Goal: Task Accomplishment & Management: Use online tool/utility

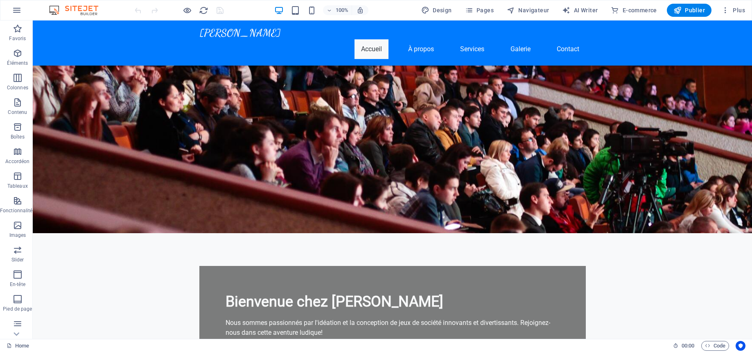
scroll to position [82, 0]
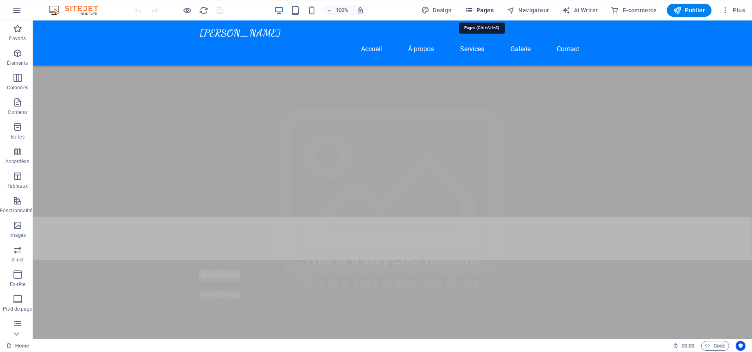
drag, startPoint x: 481, startPoint y: 11, endPoint x: 309, endPoint y: 86, distance: 187.8
click at [481, 11] on span "Pages" at bounding box center [479, 10] width 29 height 8
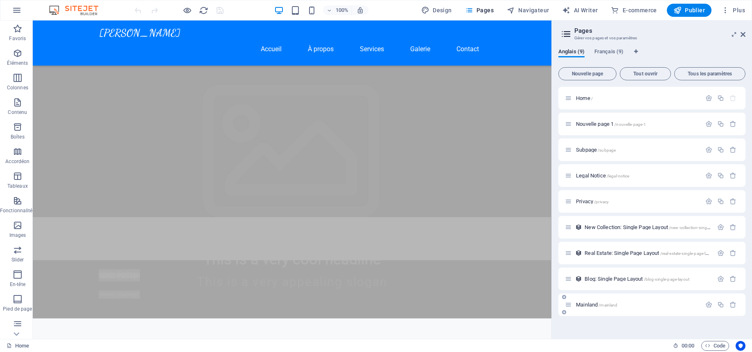
click at [585, 305] on span "Mainland /mainland" at bounding box center [596, 304] width 41 height 6
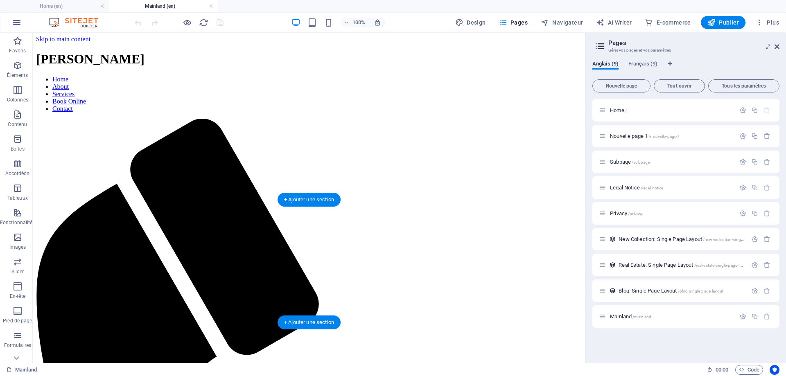
scroll to position [0, 0]
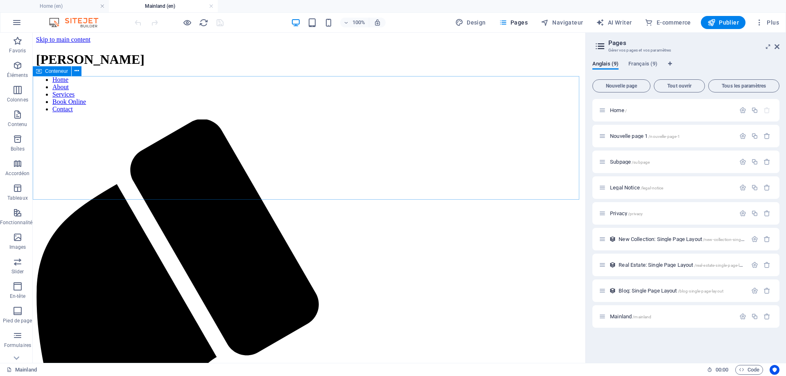
click at [49, 73] on span "Conteneur" at bounding box center [56, 71] width 23 height 5
click at [76, 70] on icon at bounding box center [77, 71] width 5 height 9
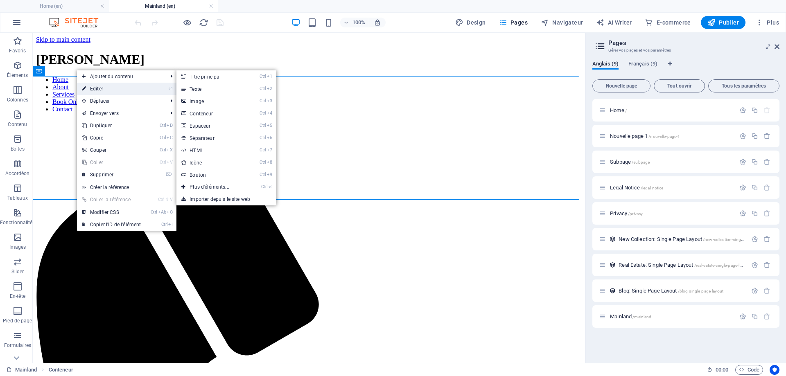
click at [106, 87] on link "⏎ Éditer" at bounding box center [111, 89] width 69 height 12
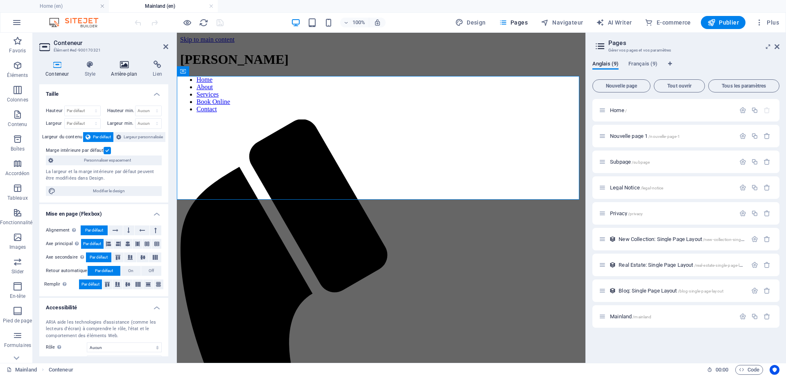
click at [116, 66] on icon at bounding box center [124, 65] width 38 height 8
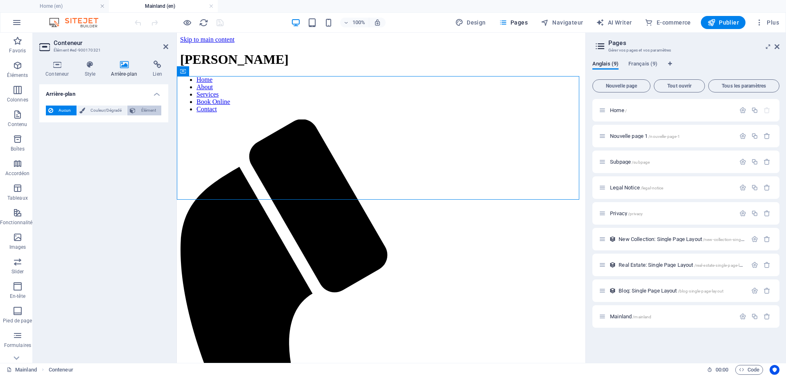
click at [142, 108] on span "Élément" at bounding box center [148, 111] width 21 height 10
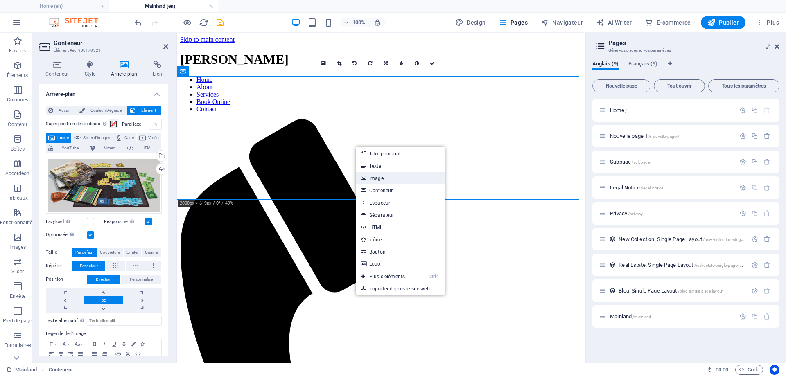
drag, startPoint x: 389, startPoint y: 177, endPoint x: 242, endPoint y: 140, distance: 151.2
click at [389, 177] on link "Image" at bounding box center [400, 178] width 88 height 12
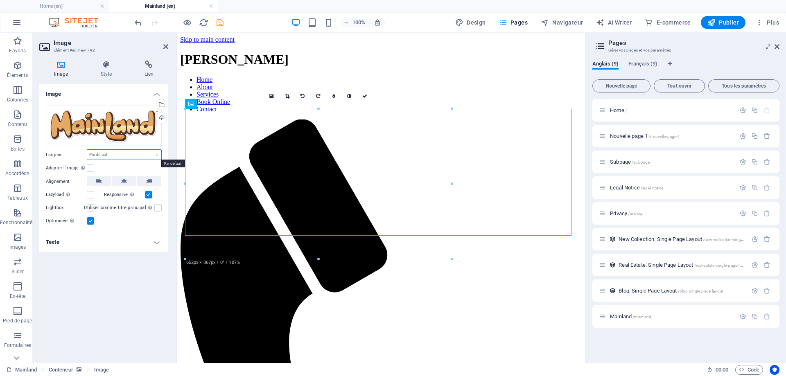
click at [104, 154] on select "Par défaut auto px rem % em vh vw" at bounding box center [124, 155] width 74 height 10
select select "%"
click at [150, 150] on select "Par défaut auto px rem % em vh vw" at bounding box center [124, 155] width 74 height 10
type input "50"
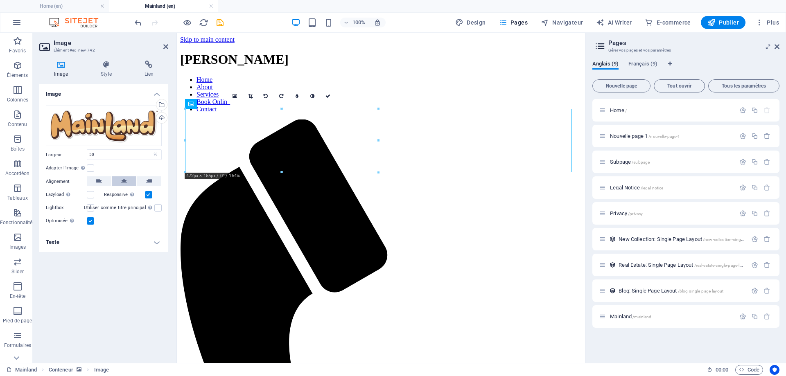
click at [124, 181] on icon at bounding box center [124, 182] width 6 height 10
click at [217, 18] on icon "save" at bounding box center [219, 22] width 9 height 9
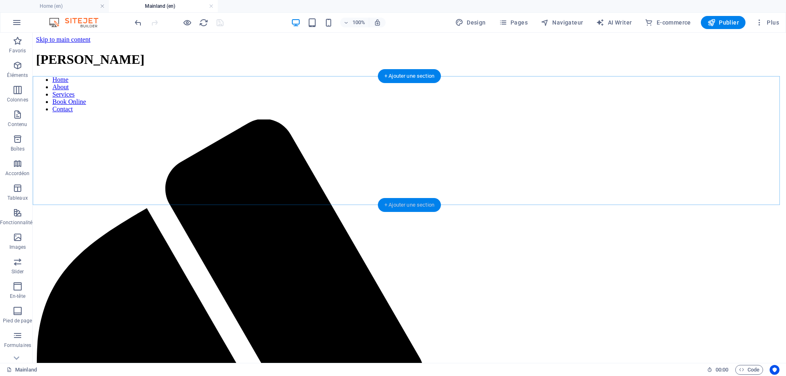
click at [412, 201] on div "+ Ajouter une section" at bounding box center [409, 205] width 63 height 14
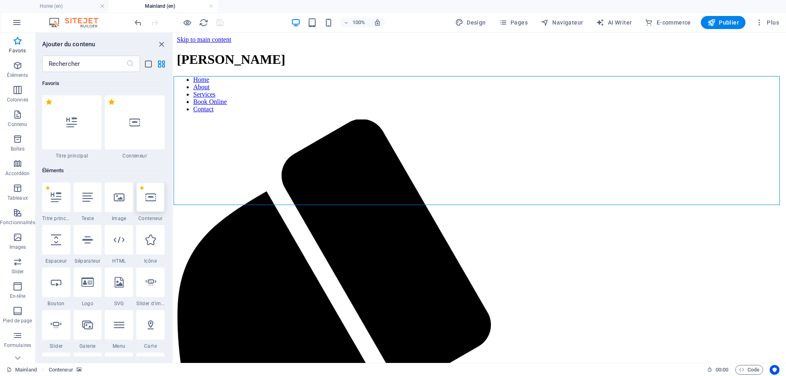
click at [151, 199] on icon at bounding box center [150, 197] width 11 height 11
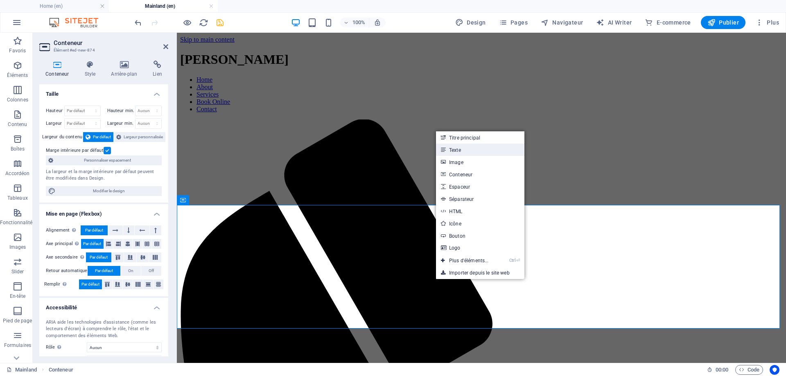
drag, startPoint x: 461, startPoint y: 150, endPoint x: 322, endPoint y: 122, distance: 141.5
click at [461, 150] on link "Texte" at bounding box center [480, 150] width 88 height 12
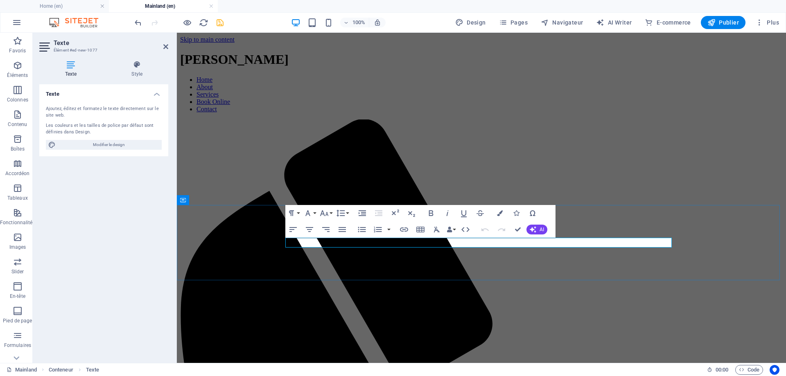
drag, startPoint x: 353, startPoint y: 244, endPoint x: 276, endPoint y: 241, distance: 77.0
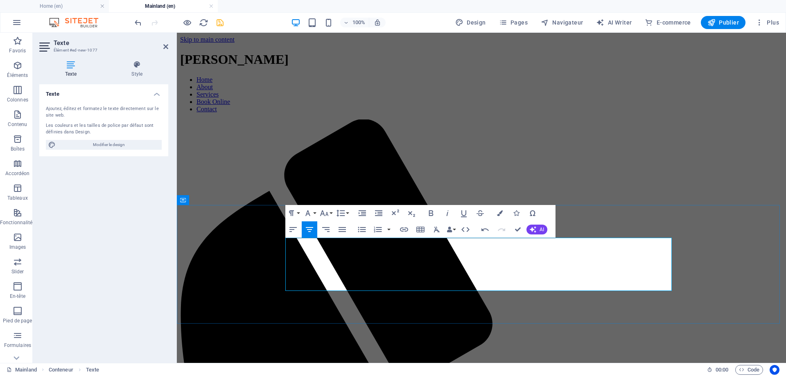
drag, startPoint x: 647, startPoint y: 269, endPoint x: 290, endPoint y: 265, distance: 357.6
drag, startPoint x: 326, startPoint y: 258, endPoint x: 721, endPoint y: 270, distance: 395.0
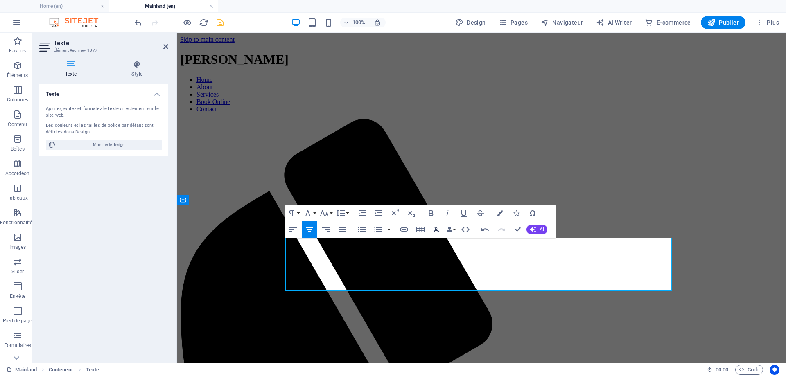
click at [433, 229] on icon "button" at bounding box center [437, 230] width 10 height 10
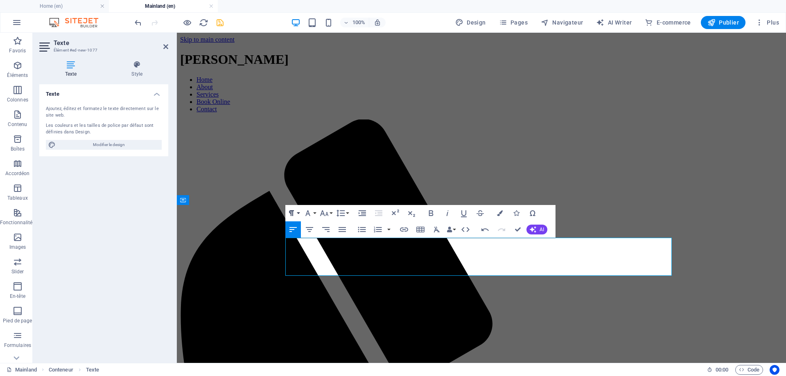
click at [299, 215] on button "Paragraph Format" at bounding box center [293, 213] width 16 height 16
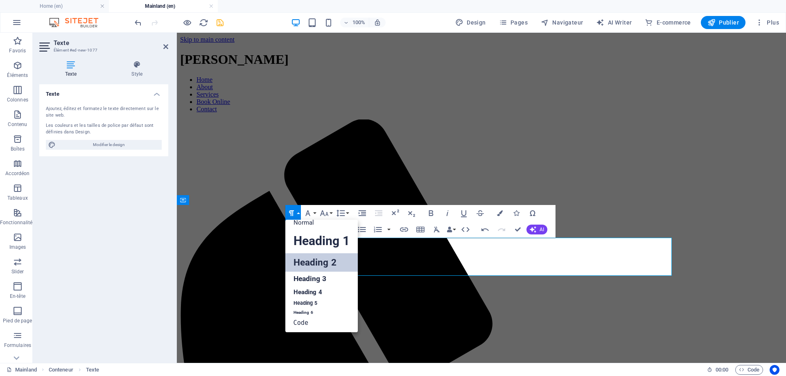
scroll to position [7, 0]
click at [322, 222] on link "Normal" at bounding box center [321, 223] width 72 height 12
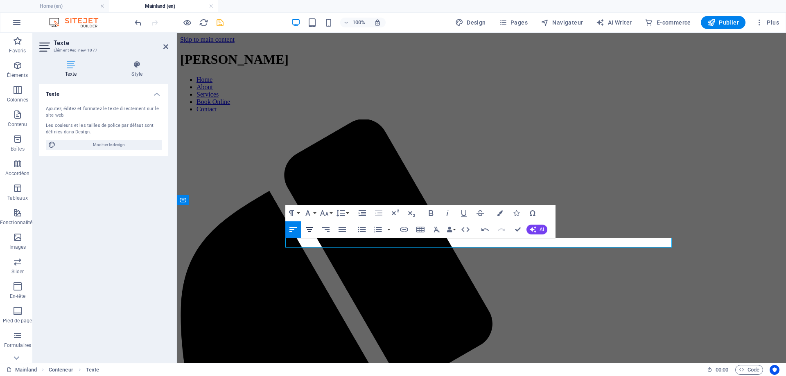
click at [312, 229] on icon "button" at bounding box center [310, 230] width 10 height 10
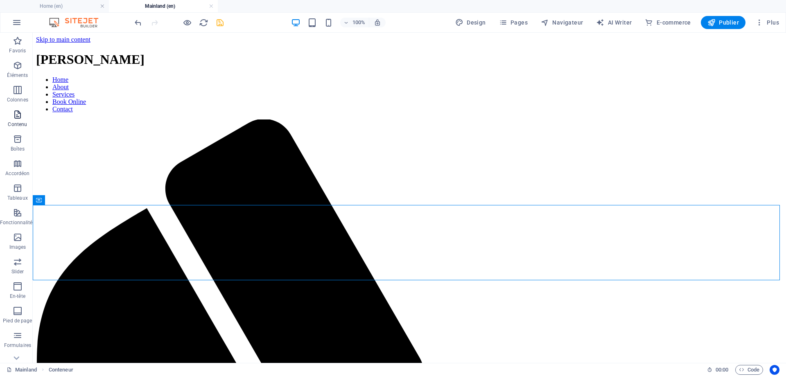
click at [20, 113] on icon "button" at bounding box center [18, 115] width 10 height 10
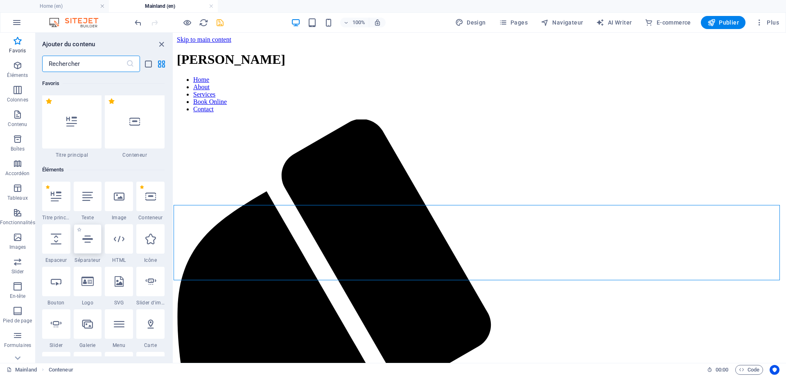
scroll to position [0, 0]
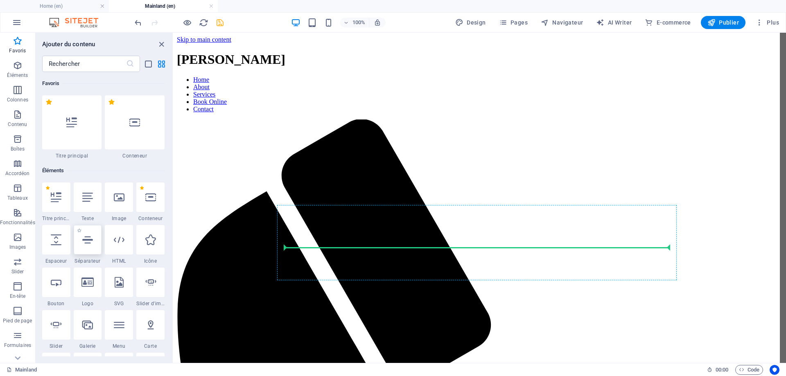
select select "%"
select select "px"
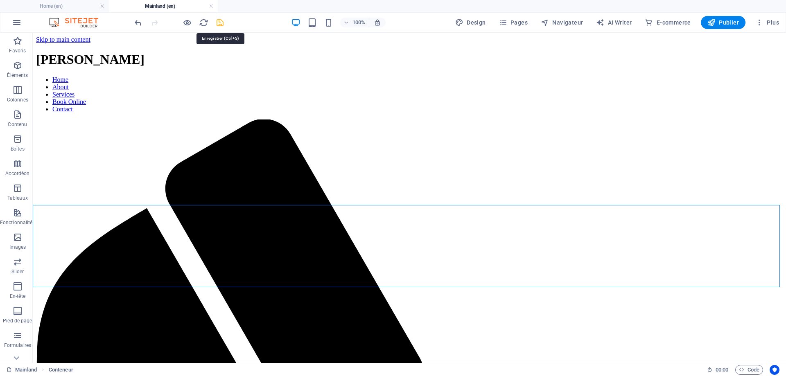
click at [218, 24] on icon "save" at bounding box center [219, 22] width 9 height 9
